Goal: Information Seeking & Learning: Learn about a topic

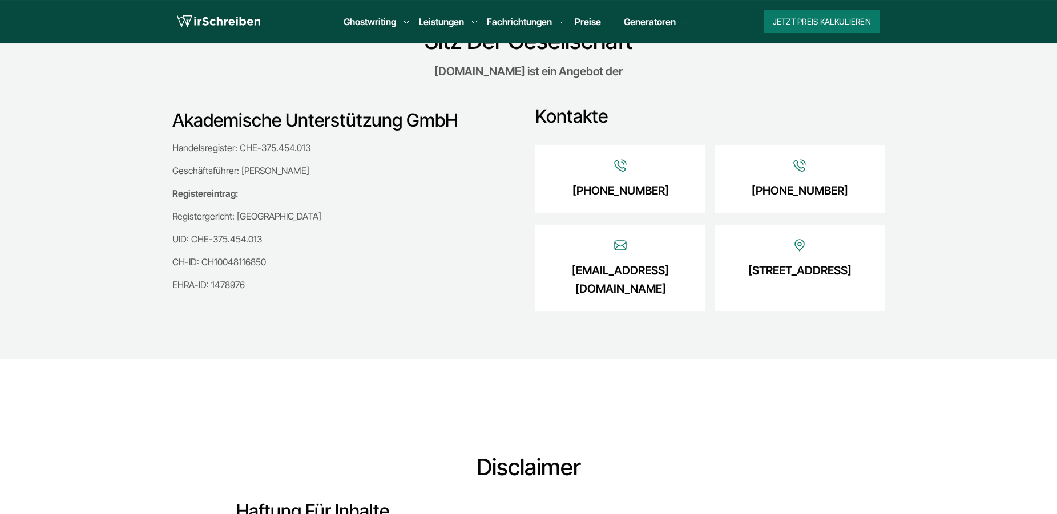
scroll to position [291, 0]
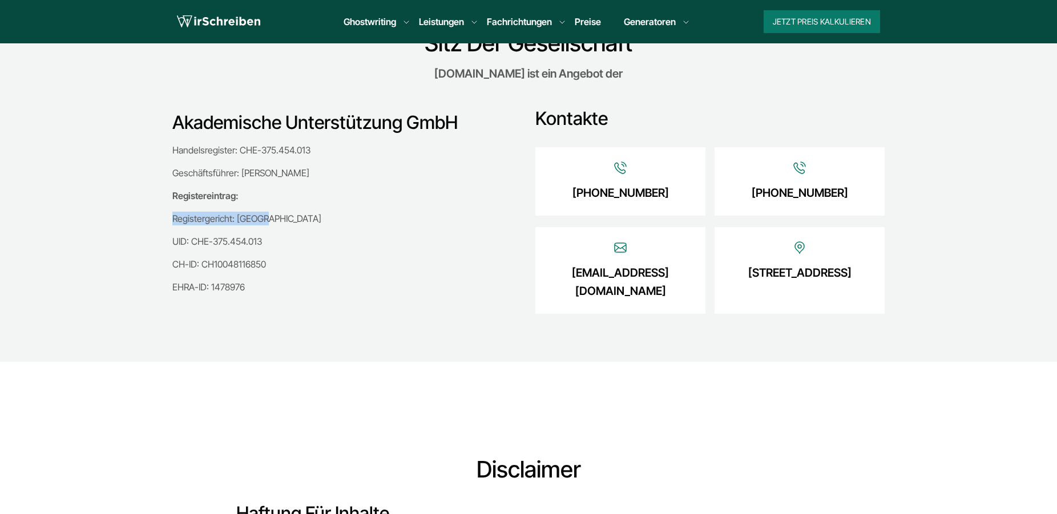
drag, startPoint x: 169, startPoint y: 221, endPoint x: 342, endPoint y: 224, distance: 173.5
click at [342, 224] on div "Akademische Unterstützung GmbH Handelsregister: CHE-375.454.013 Geschäftsführer…" at bounding box center [528, 203] width 731 height 226
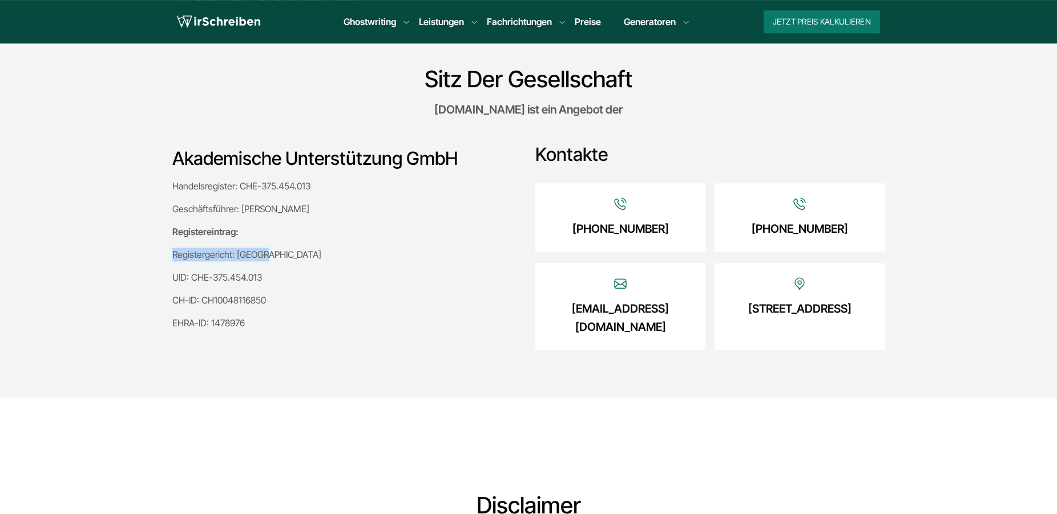
scroll to position [233, 0]
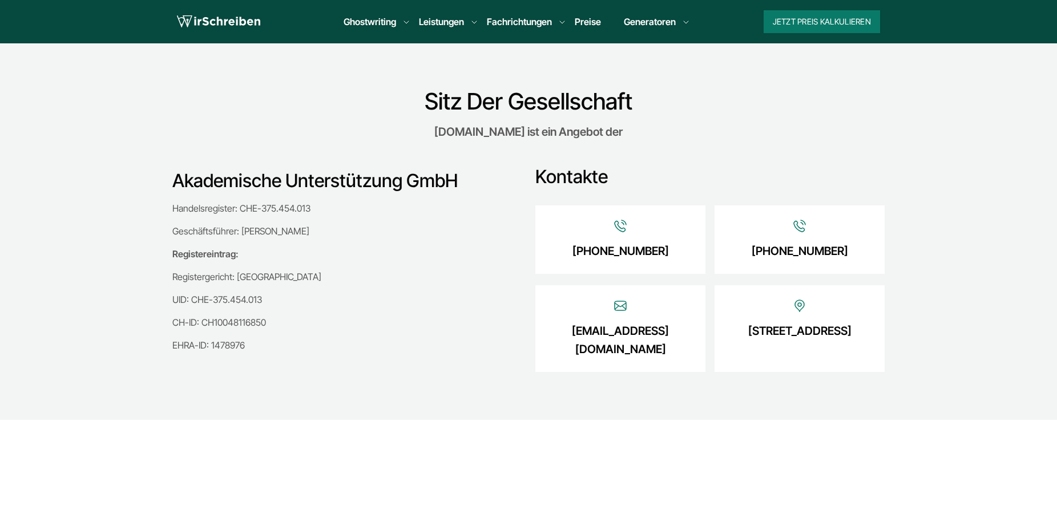
click at [316, 370] on div "Akademische Unterstützung GmbH Handelsregister: CHE-375.454.013 Geschäftsführer…" at bounding box center [342, 261] width 340 height 226
drag, startPoint x: 186, startPoint y: 233, endPoint x: 297, endPoint y: 232, distance: 110.7
click at [297, 232] on p "Geschäftsführer: [PERSON_NAME]" at bounding box center [342, 231] width 340 height 14
click at [277, 283] on p "Registergericht: [GEOGRAPHIC_DATA]" at bounding box center [342, 277] width 340 height 14
drag, startPoint x: 170, startPoint y: 276, endPoint x: 297, endPoint y: 317, distance: 133.2
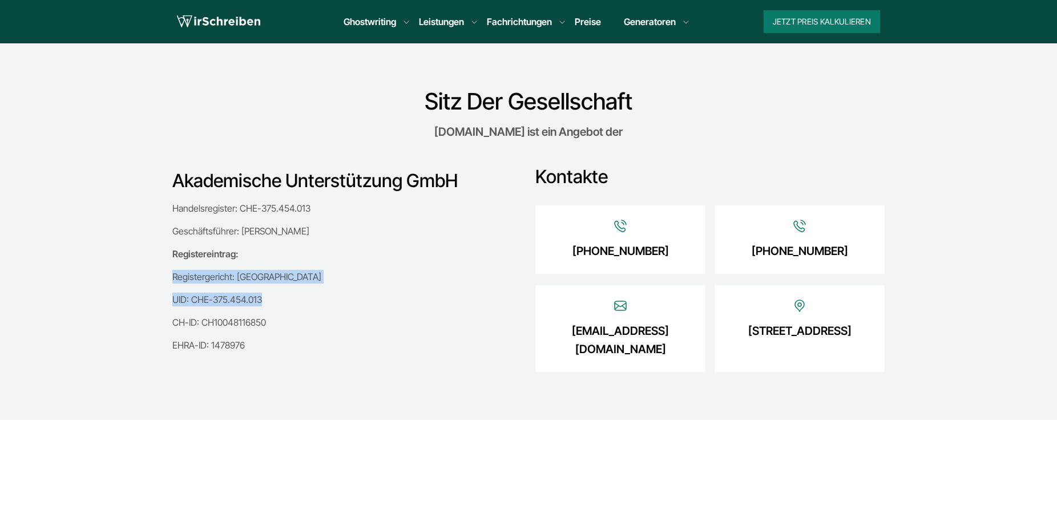
click at [302, 300] on div "Akademische Unterstützung GmbH Handelsregister: CHE-375.454.013 Geschäftsführer…" at bounding box center [528, 261] width 731 height 226
drag, startPoint x: 297, startPoint y: 322, endPoint x: 238, endPoint y: 324, distance: 58.8
click at [293, 322] on p "CH-ID: CH10048116850" at bounding box center [342, 323] width 340 height 14
drag, startPoint x: 213, startPoint y: 326, endPoint x: 265, endPoint y: 326, distance: 51.4
click at [265, 326] on div "Akademische Unterstützung GmbH Handelsregister: CHE-375.454.013 Geschäftsführer…" at bounding box center [528, 261] width 731 height 226
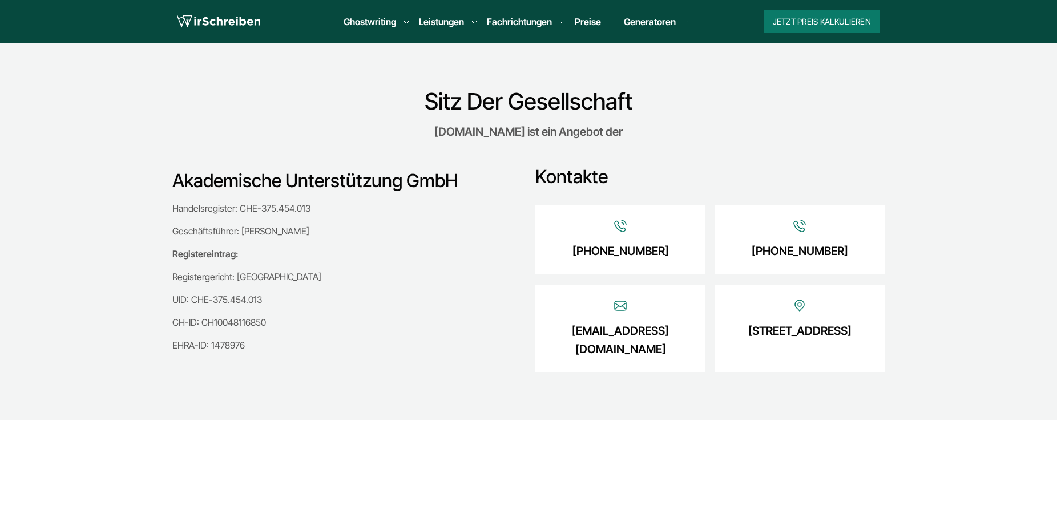
click at [253, 356] on div "Akademische Unterstützung GmbH Handelsregister: CHE-375.454.013 Geschäftsführer…" at bounding box center [342, 261] width 340 height 226
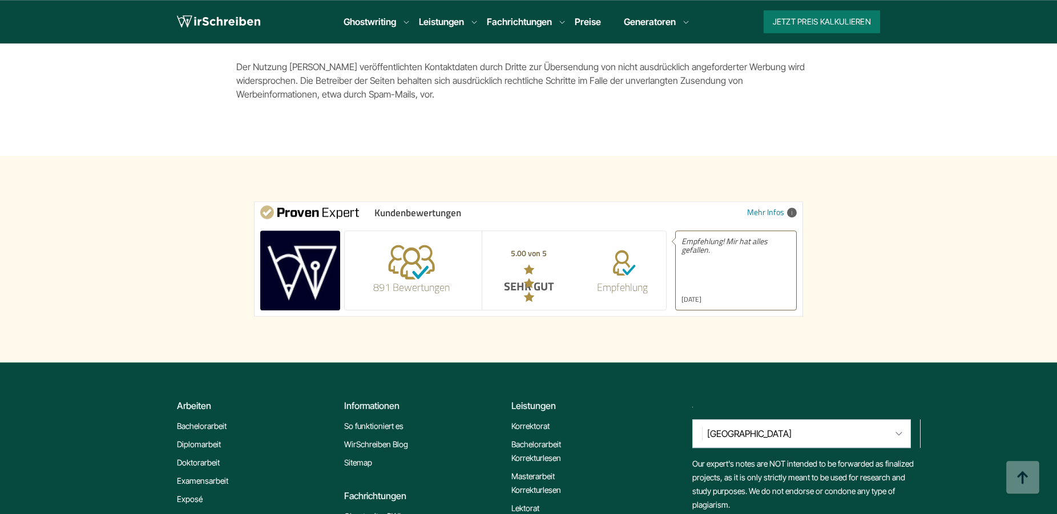
scroll to position [1106, 0]
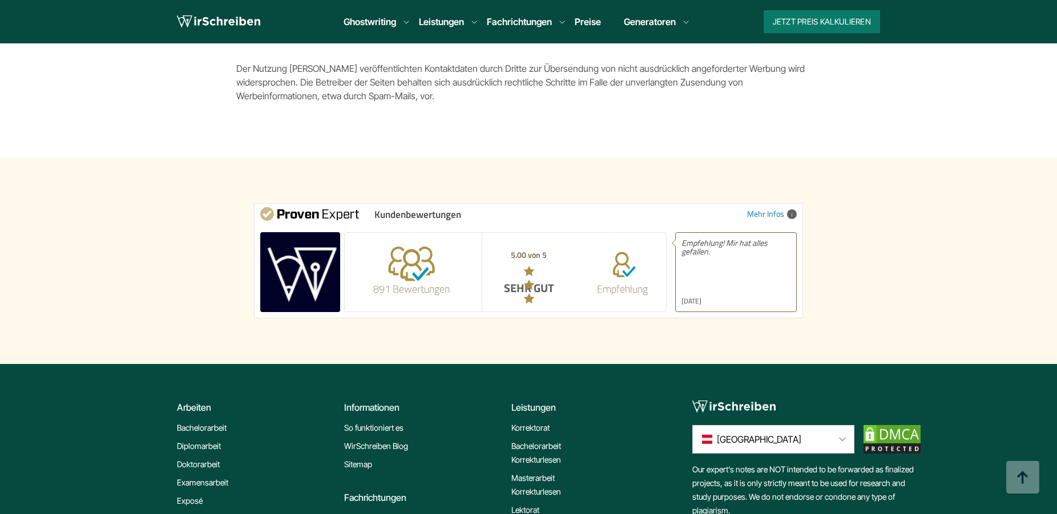
click at [716, 261] on span "Empfehlung! Mir hat alles gefallen." at bounding box center [735, 266] width 109 height 55
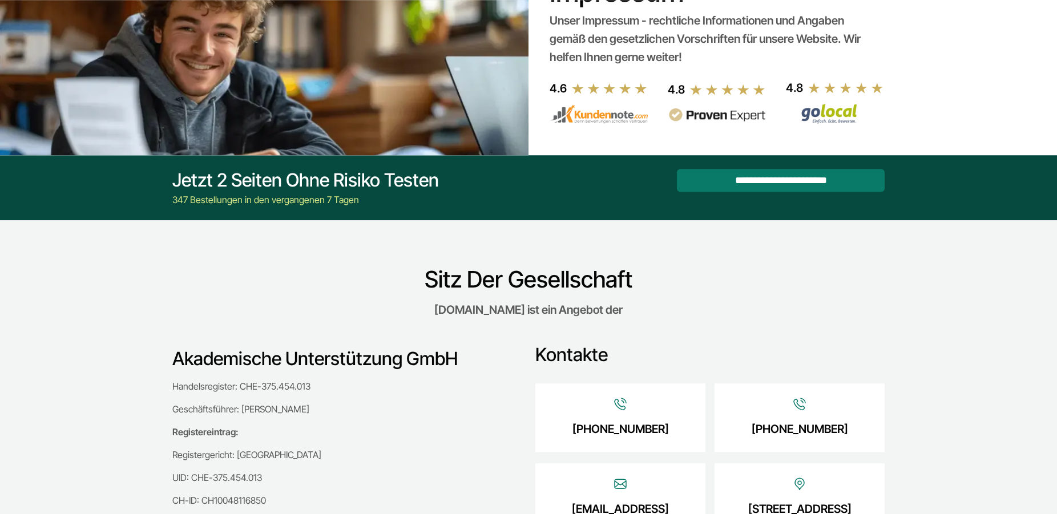
scroll to position [58, 0]
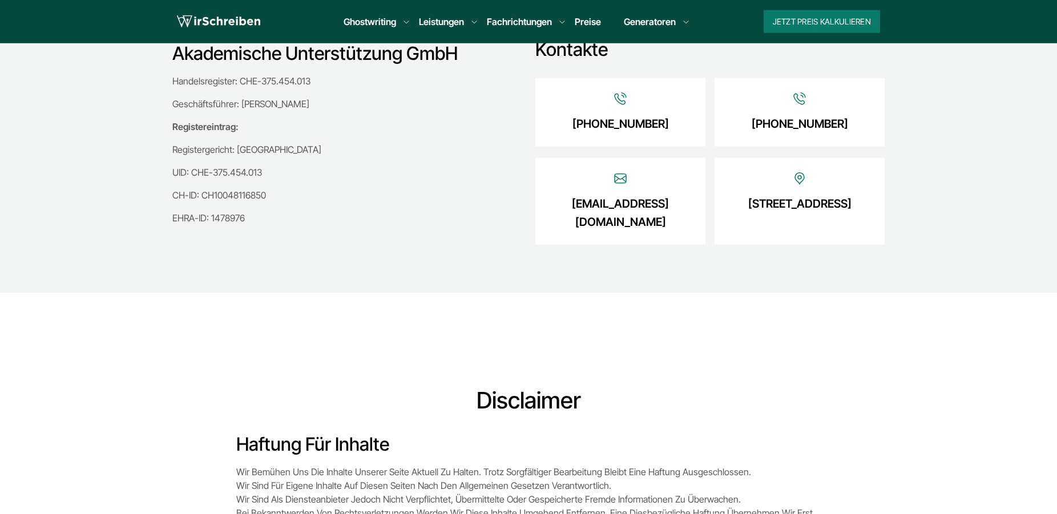
scroll to position [640, 0]
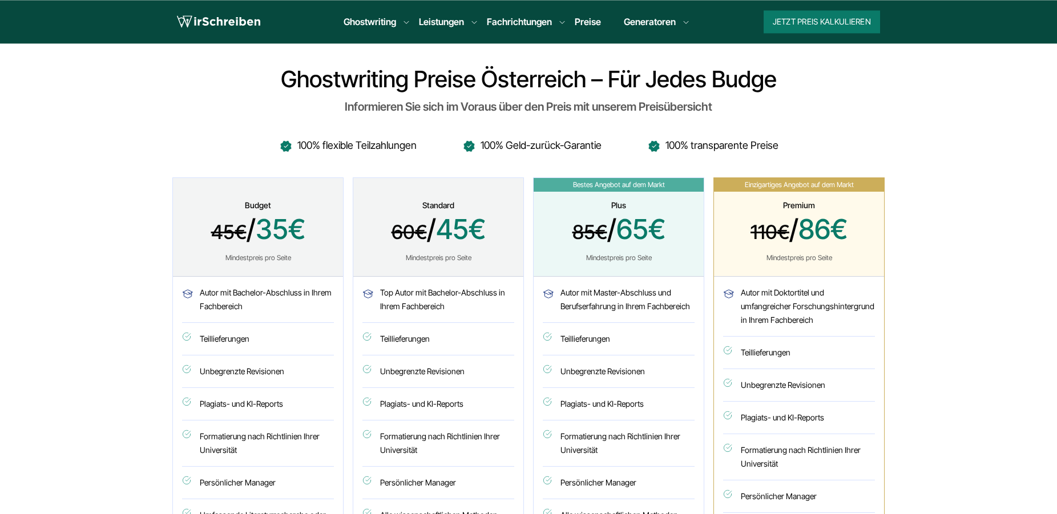
scroll to position [466, 0]
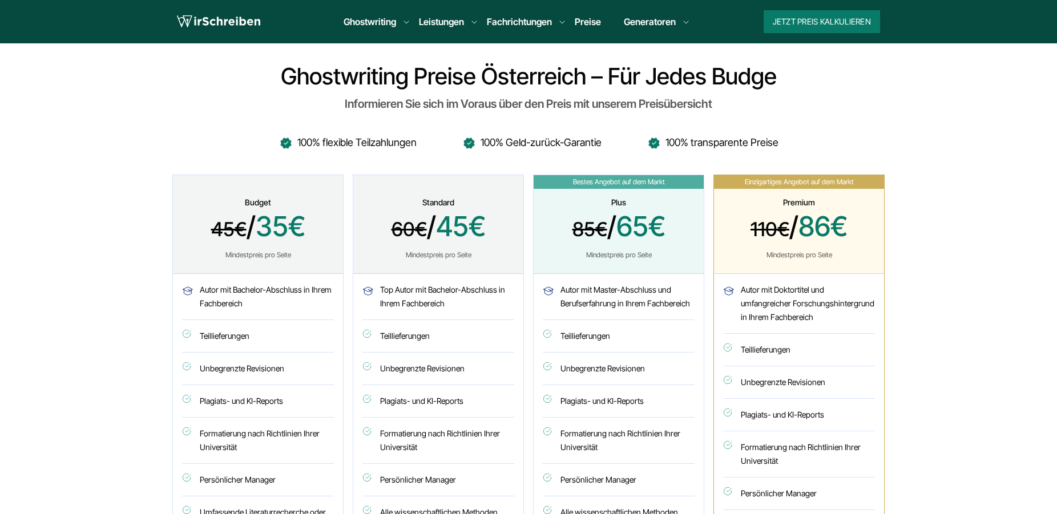
click at [885, 306] on div "Ghostwriting Preise Österreich – für jedes Budge Informieren Sie sich im Voraus…" at bounding box center [528, 406] width 731 height 687
click at [683, 312] on li "Autor mit Master-Abschluss und Berufserfahrung in Ihrem Fachbereich" at bounding box center [619, 301] width 152 height 37
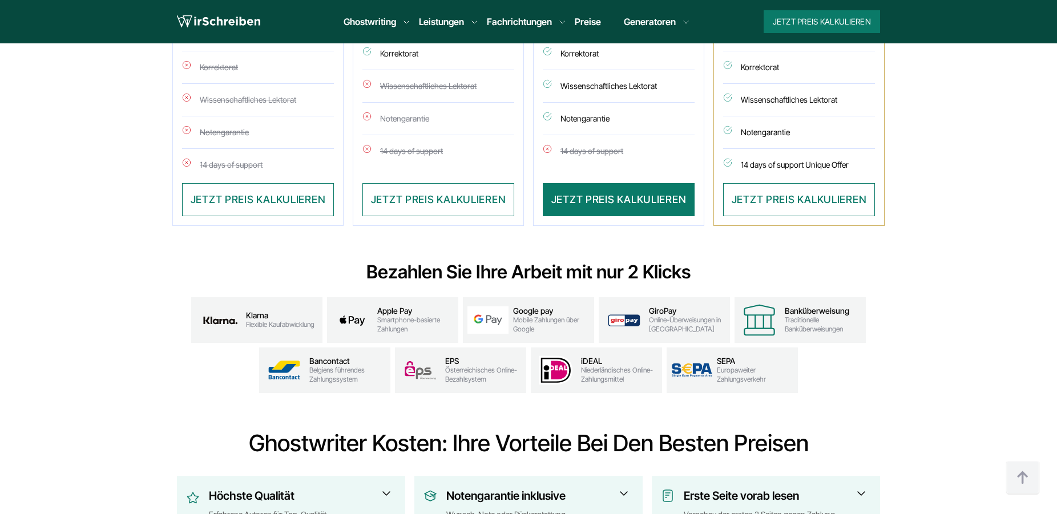
scroll to position [1164, 0]
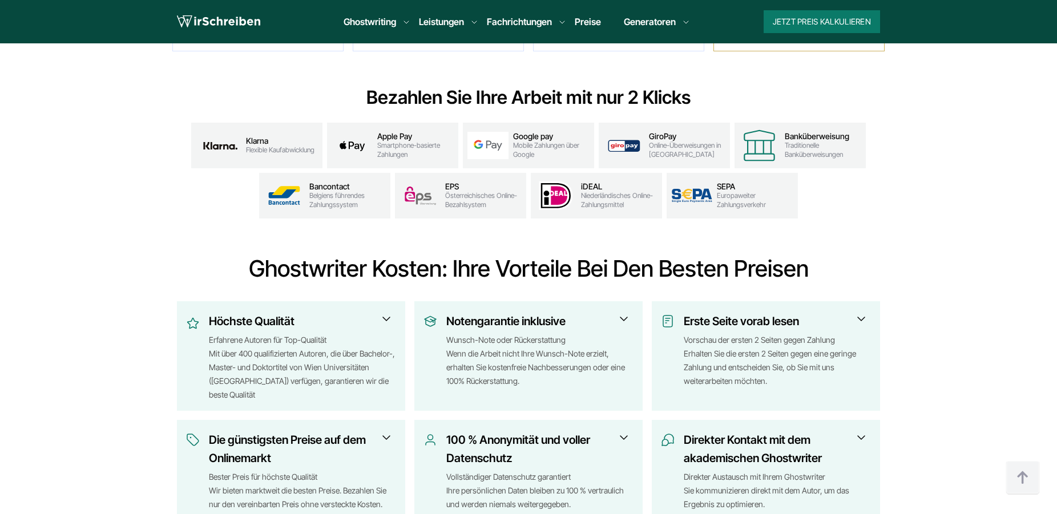
click at [500, 360] on div "Wunsch-Note oder Rückerstattung Wenn die Arbeit nicht Ihre Wunsch-Note erzielt,…" at bounding box center [539, 367] width 187 height 68
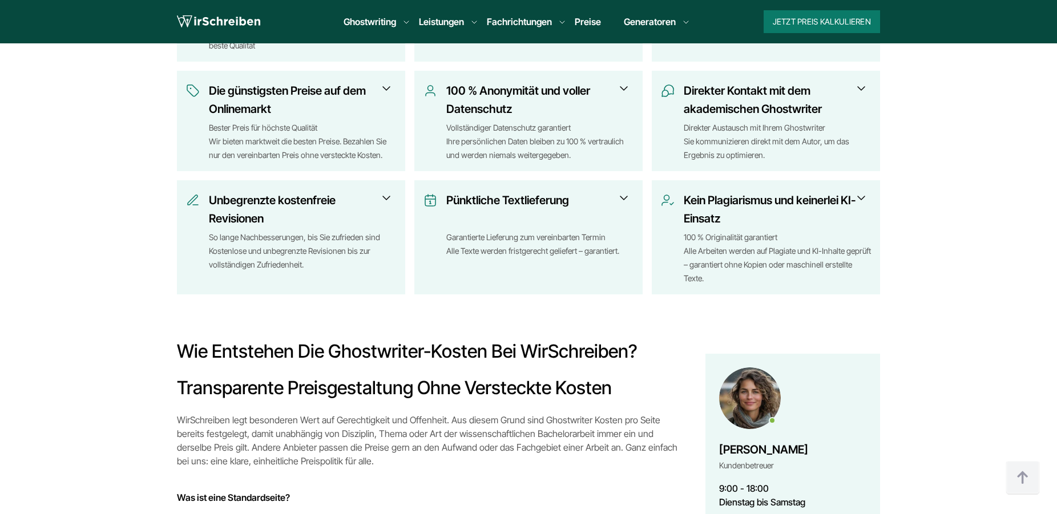
scroll to position [1630, 0]
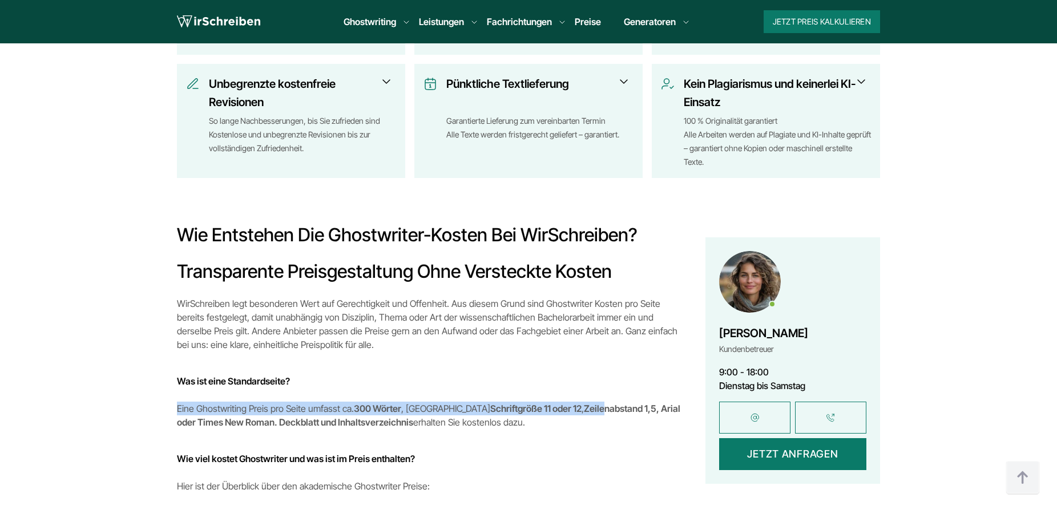
drag, startPoint x: 232, startPoint y: 421, endPoint x: 536, endPoint y: 408, distance: 303.9
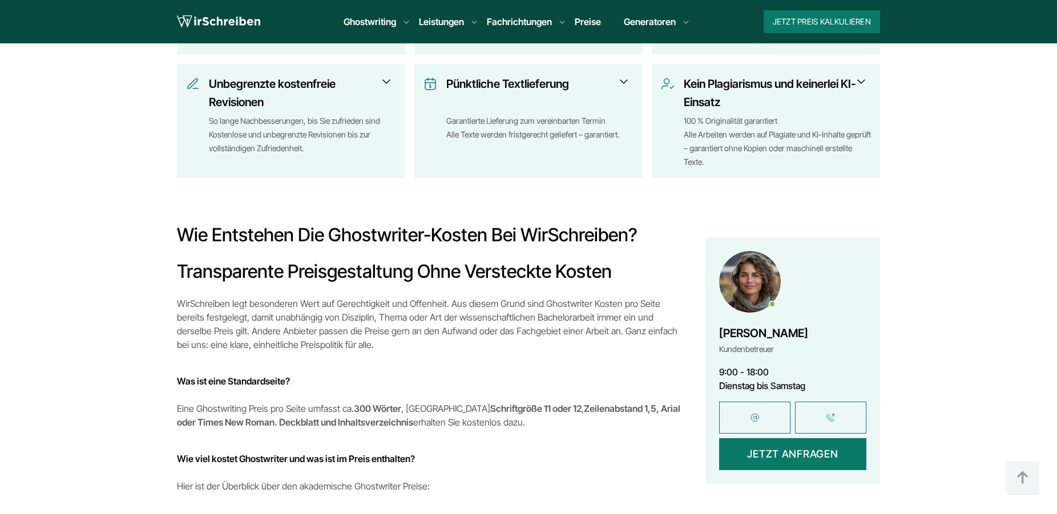
click at [543, 421] on p "Eine Ghostwriting Preis pro Seite umfasst ca. 300 Wörter , mit Schriftgröße 11 …" at bounding box center [430, 415] width 506 height 27
drag, startPoint x: 509, startPoint y: 401, endPoint x: 651, endPoint y: 419, distance: 143.3
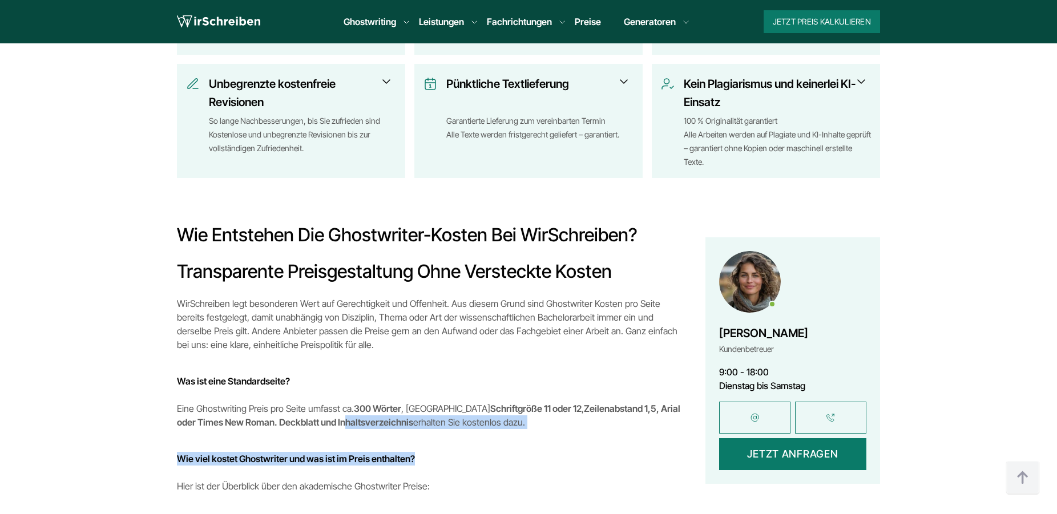
drag, startPoint x: 477, startPoint y: 442, endPoint x: 275, endPoint y: 412, distance: 203.6
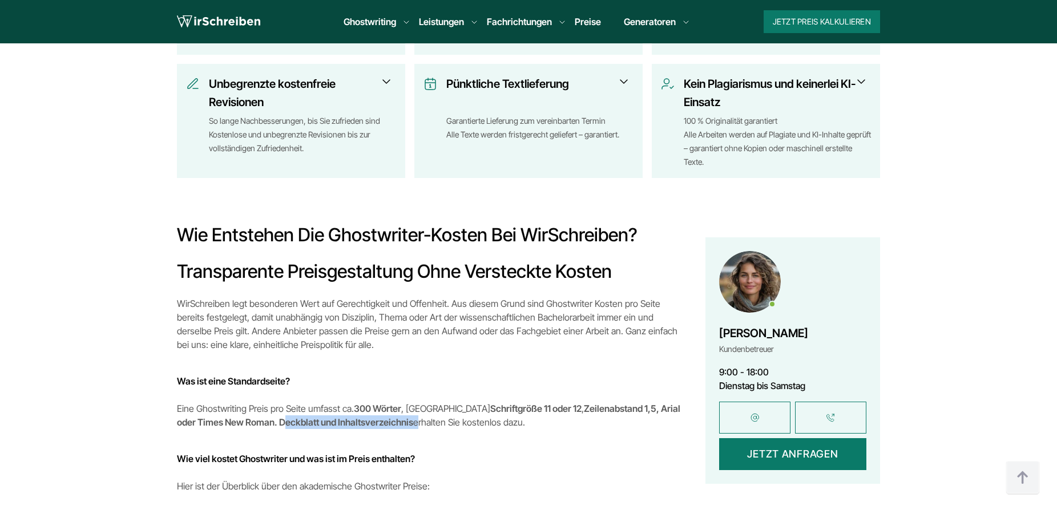
drag, startPoint x: 217, startPoint y: 427, endPoint x: 345, endPoint y: 438, distance: 128.3
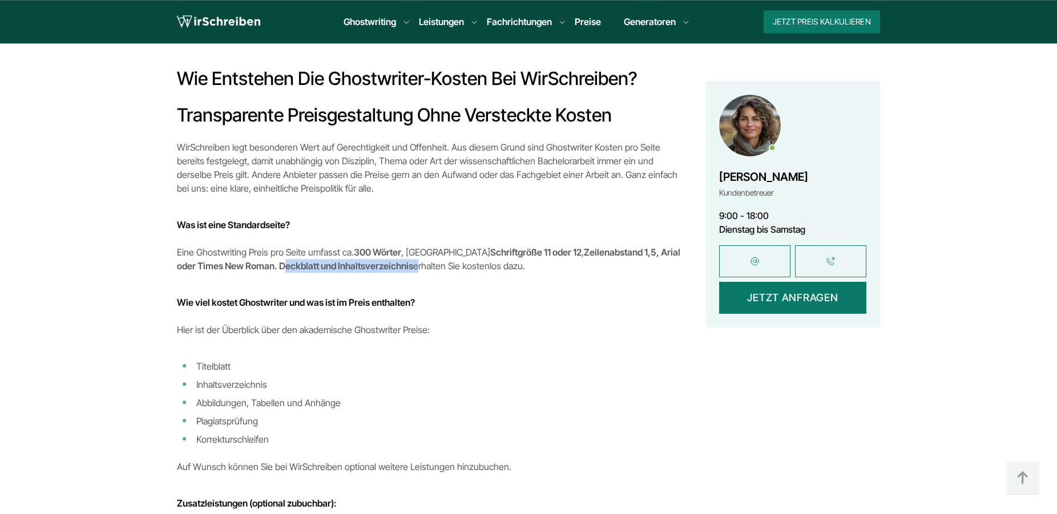
scroll to position [1805, 0]
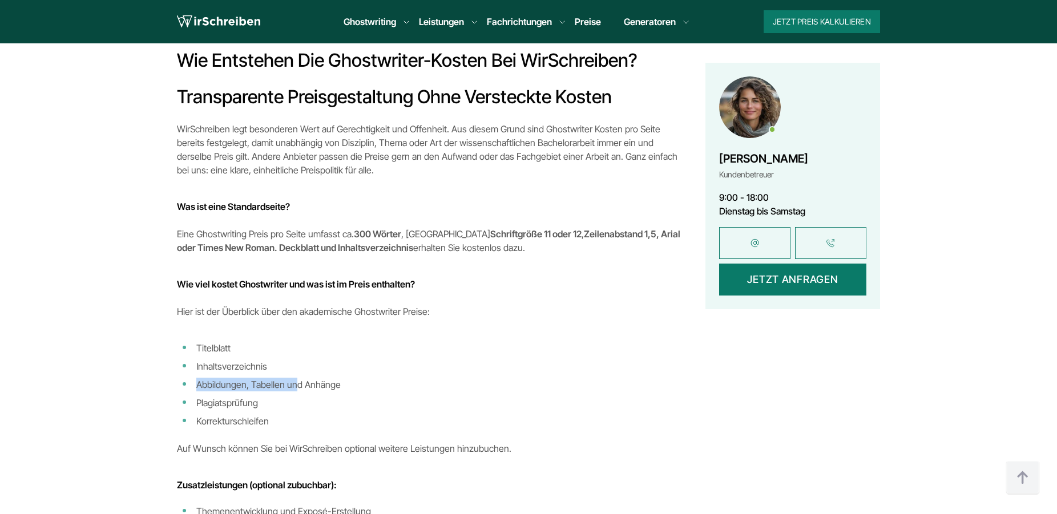
click at [293, 387] on li "Abbildungen, Tabellen und Anhänge" at bounding box center [430, 385] width 506 height 14
click at [265, 417] on li "Korrekturschleifen" at bounding box center [430, 421] width 506 height 14
drag, startPoint x: 272, startPoint y: 441, endPoint x: 189, endPoint y: 453, distance: 83.0
drag, startPoint x: 374, startPoint y: 444, endPoint x: 364, endPoint y: 441, distance: 10.8
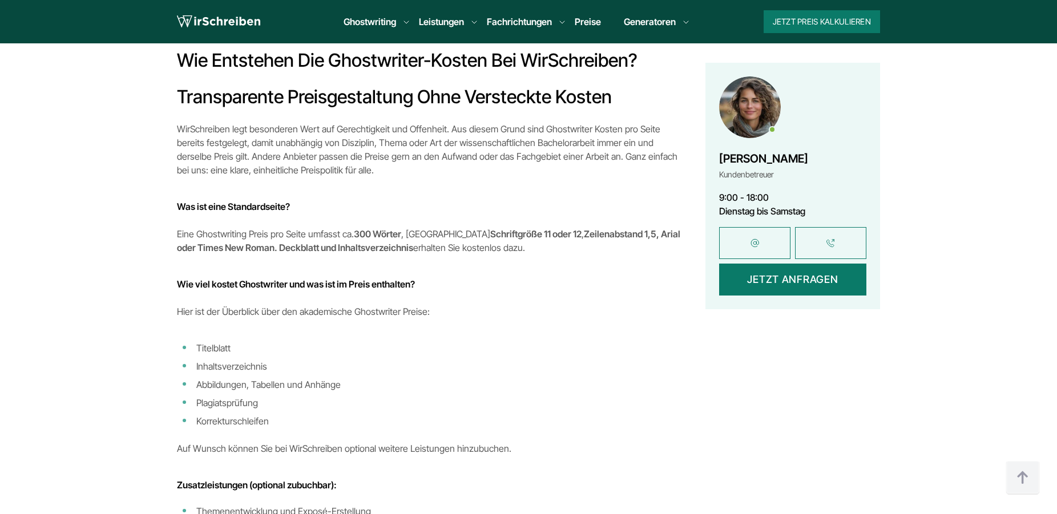
drag, startPoint x: 276, startPoint y: 447, endPoint x: 436, endPoint y: 384, distance: 172.1
click at [535, 450] on p "Auf Wunsch können Sie bei WirSchreiben optional weitere Leistungen hinzubuchen." at bounding box center [430, 449] width 506 height 14
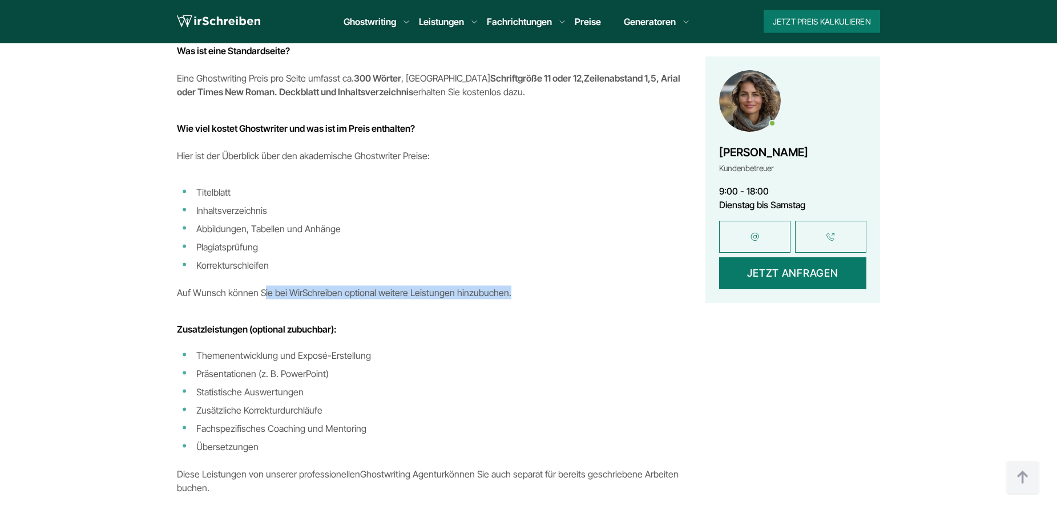
scroll to position [2037, 0]
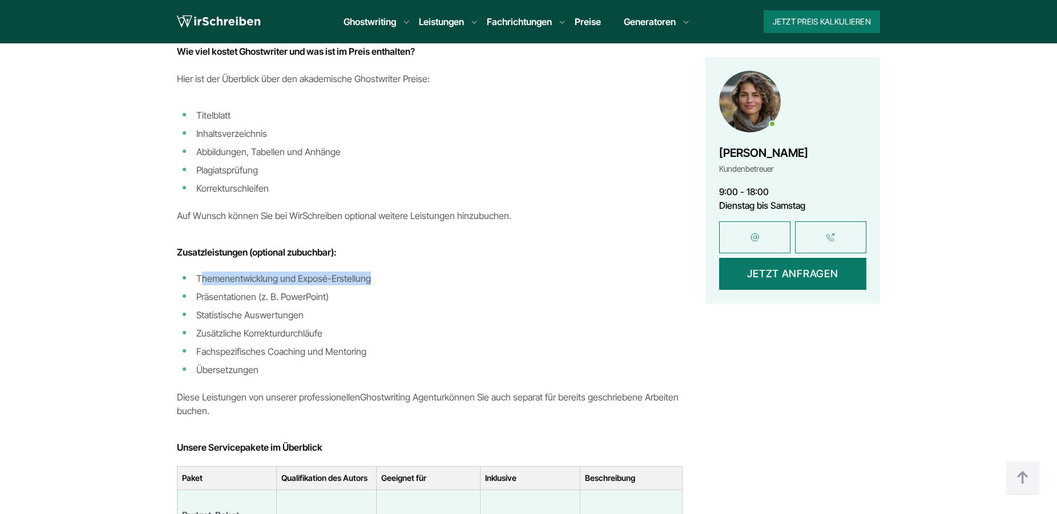
drag, startPoint x: 203, startPoint y: 279, endPoint x: 383, endPoint y: 278, distance: 180.3
click at [383, 278] on li "Themenentwicklung und Exposé-Erstellung" at bounding box center [430, 279] width 506 height 14
click at [377, 322] on ul "Themenentwicklung und Exposé-Erstellung Präsentationen (z. B. PowerPoint) Stati…" at bounding box center [430, 324] width 506 height 105
drag, startPoint x: 204, startPoint y: 279, endPoint x: 392, endPoint y: 296, distance: 188.0
click at [392, 296] on ul "Themenentwicklung und Exposé-Erstellung Präsentationen (z. B. PowerPoint) Stati…" at bounding box center [430, 324] width 506 height 105
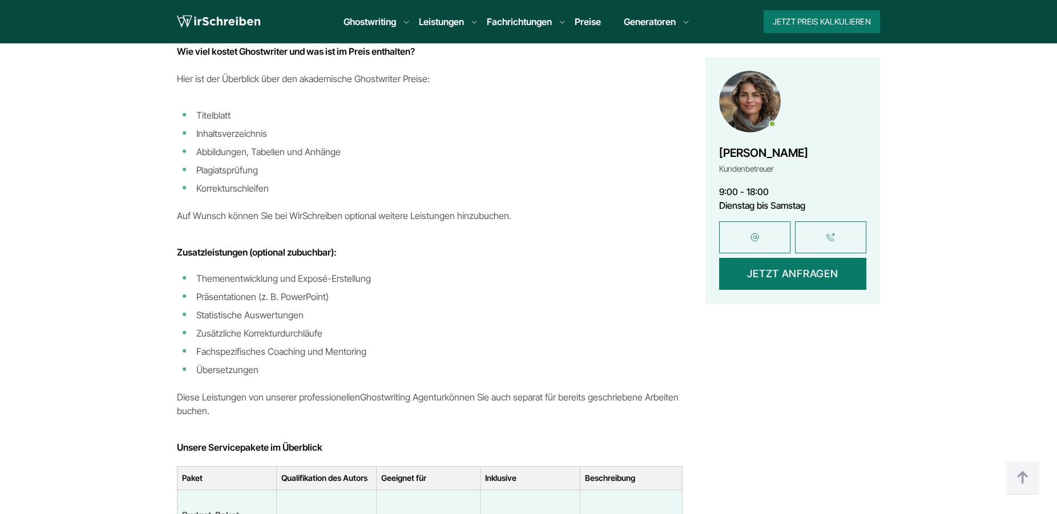
click at [311, 314] on li "Statistische Auswertungen" at bounding box center [430, 315] width 506 height 14
click at [189, 322] on ul "Themenentwicklung und Exposé-Erstellung Präsentationen (z. B. PowerPoint) Stati…" at bounding box center [430, 324] width 506 height 105
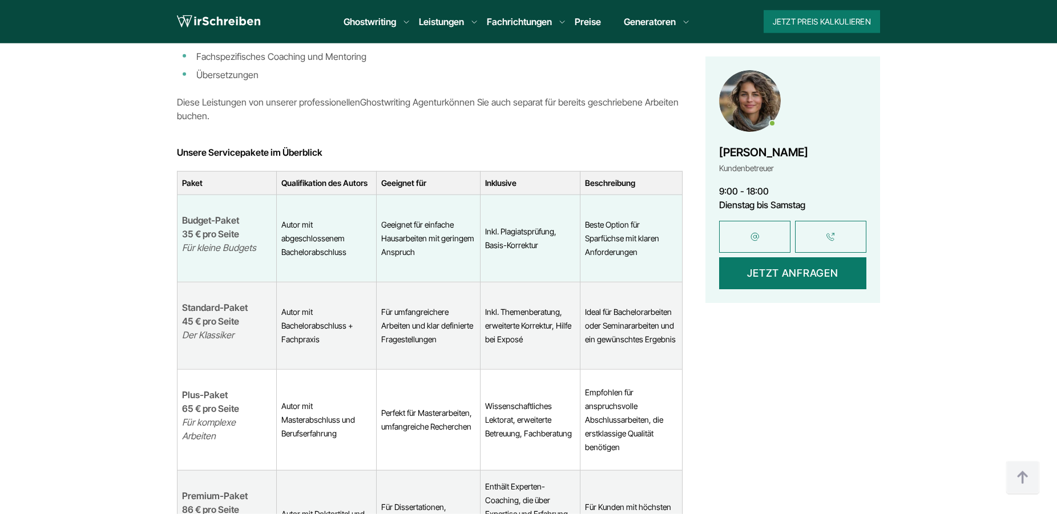
scroll to position [2387, 0]
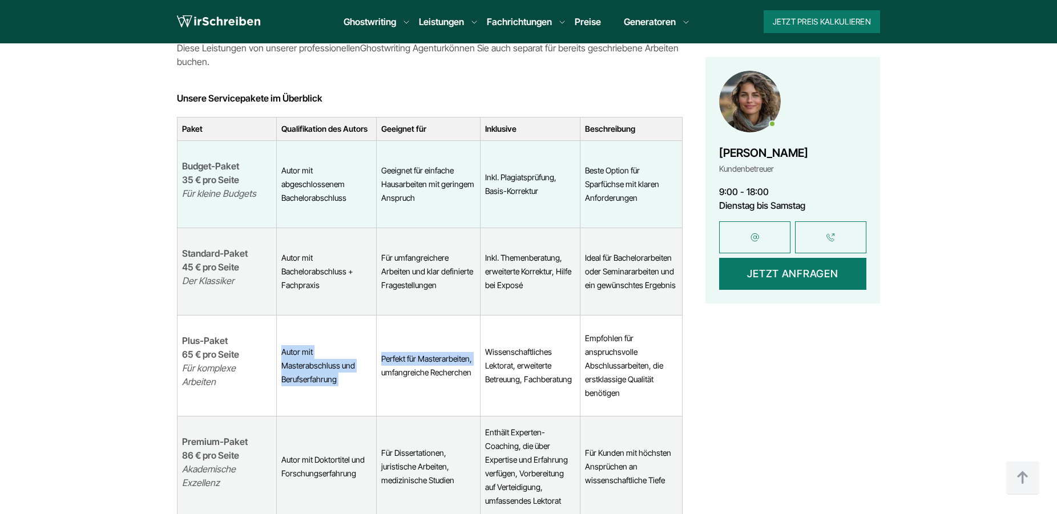
drag, startPoint x: 286, startPoint y: 344, endPoint x: 378, endPoint y: 366, distance: 95.2
click at [378, 366] on tr "Plus-Paket 65 € pro Seite Für komplexe Arbeiten Autor mit Masterabschluss und B…" at bounding box center [429, 365] width 505 height 101
click at [339, 375] on td "Autor mit Masterabschluss und Berufserfahrung" at bounding box center [326, 365] width 100 height 101
drag, startPoint x: 404, startPoint y: 357, endPoint x: 474, endPoint y: 359, distance: 69.7
click at [474, 359] on td "Perfekt für Masterarbeiten, umfangreiche Recherchen" at bounding box center [428, 365] width 104 height 101
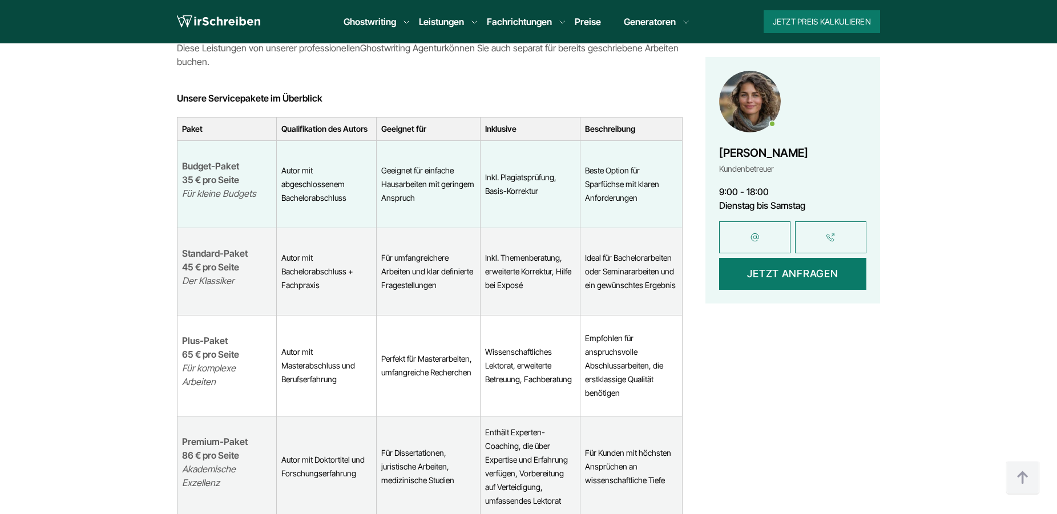
click at [447, 383] on td "Perfekt für Masterarbeiten, umfangreiche Recherchen" at bounding box center [428, 365] width 104 height 101
drag, startPoint x: 487, startPoint y: 342, endPoint x: 560, endPoint y: 353, distance: 73.3
click at [560, 353] on td "Wissenschaftliches Lektorat, erweiterte Betreuung, Fachberatung" at bounding box center [530, 365] width 100 height 101
click at [543, 373] on td "Wissenschaftliches Lektorat, erweiterte Betreuung, Fachberatung" at bounding box center [530, 365] width 100 height 101
drag, startPoint x: 481, startPoint y: 378, endPoint x: 567, endPoint y: 386, distance: 86.6
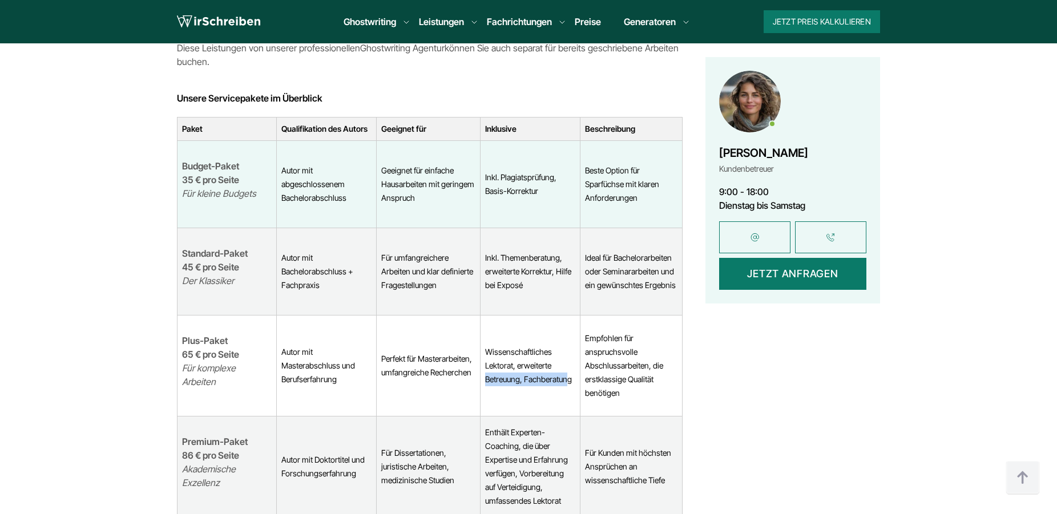
click at [567, 386] on td "Wissenschaftliches Lektorat, erweiterte Betreuung, Fachberatung" at bounding box center [530, 365] width 100 height 101
click at [629, 386] on td "Empfohlen für anspruchsvolle Abschlussarbeiten, die erstklassige Qualität benöt…" at bounding box center [631, 365] width 102 height 101
click at [258, 358] on p "Plus-Paket 65 € pro Seite Für komplexe Arbeiten" at bounding box center [227, 361] width 90 height 55
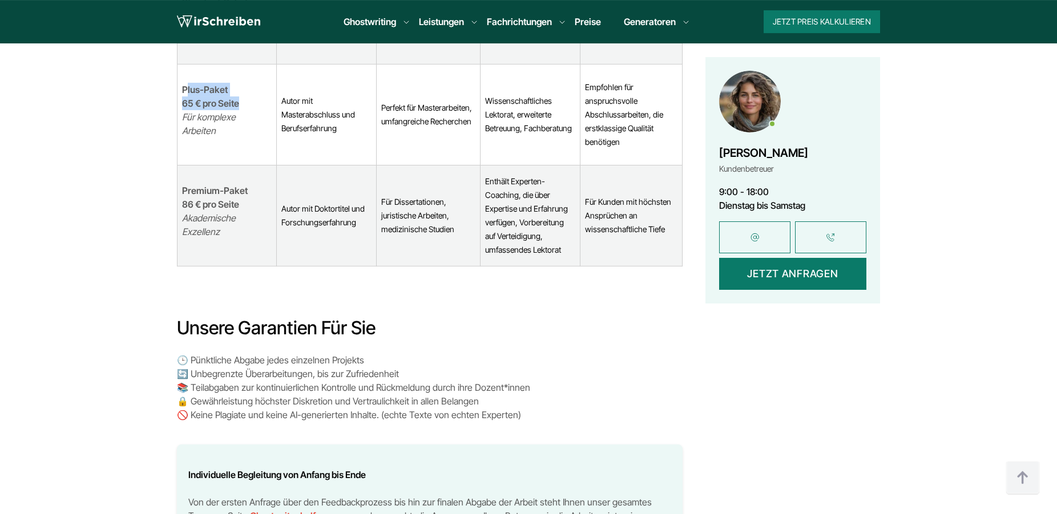
scroll to position [2620, 0]
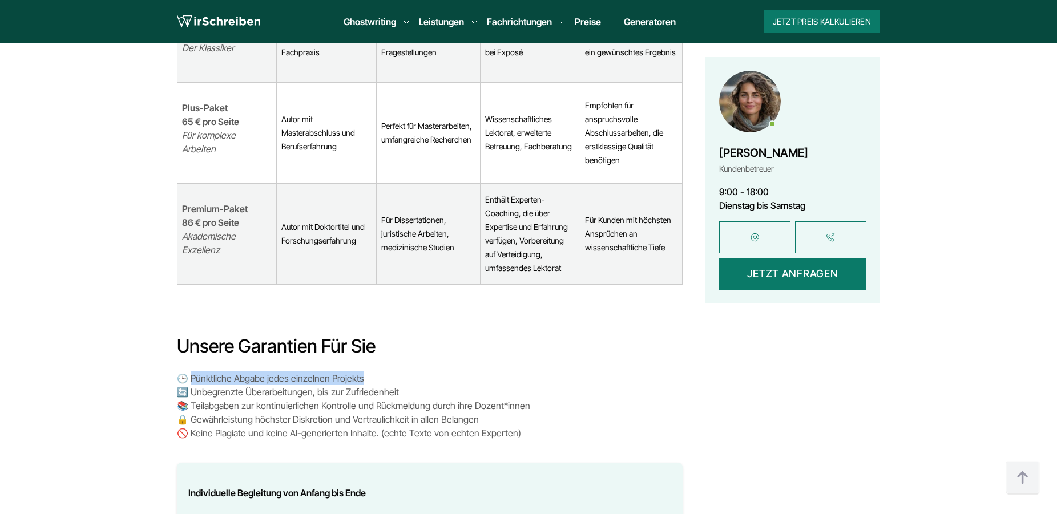
drag, startPoint x: 199, startPoint y: 366, endPoint x: 384, endPoint y: 355, distance: 185.8
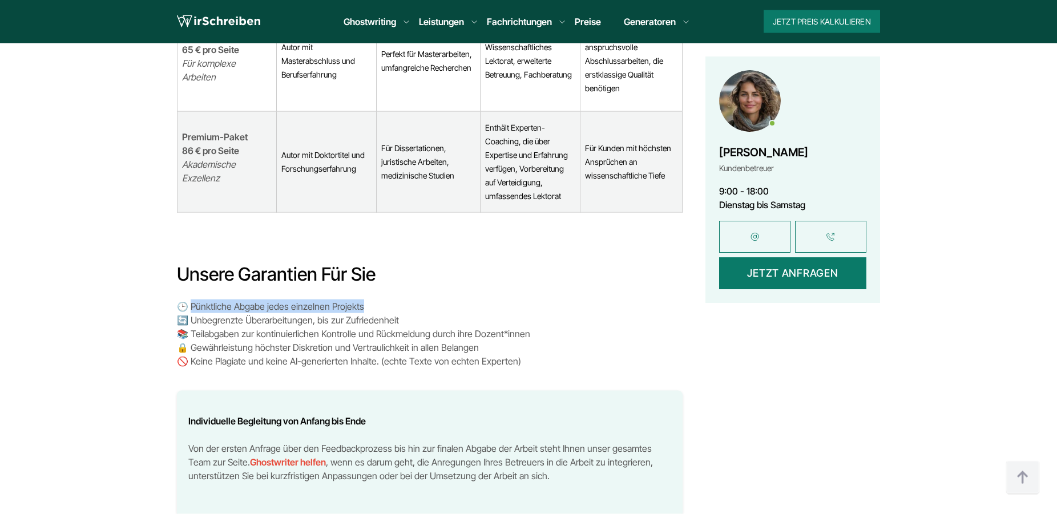
scroll to position [2736, 0]
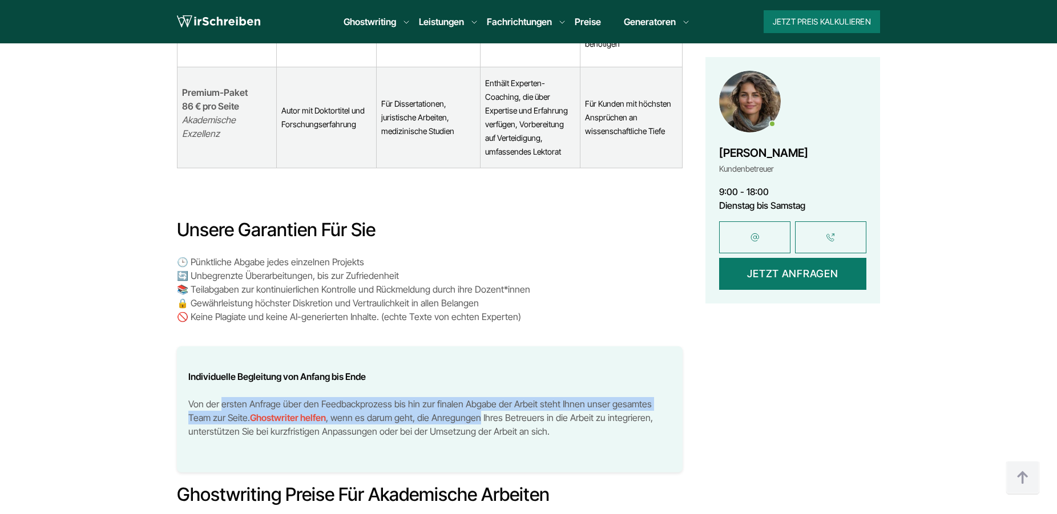
drag, startPoint x: 231, startPoint y: 392, endPoint x: 441, endPoint y: 399, distance: 210.2
click at [450, 406] on p "Von der ersten Anfrage über den Feedbackprozess bis hin zur finalen Abgabe der …" at bounding box center [429, 417] width 483 height 41
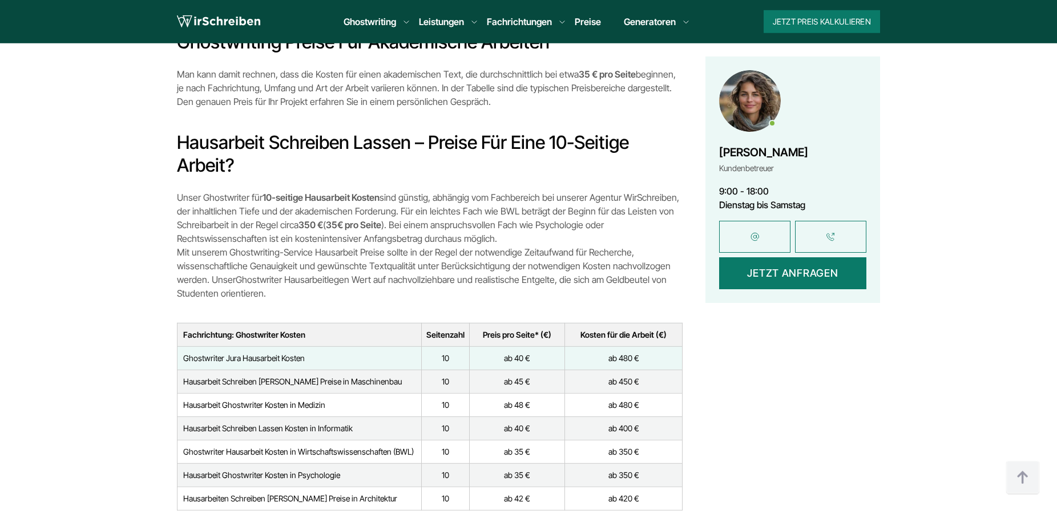
scroll to position [3260, 0]
